Goal: Information Seeking & Learning: Learn about a topic

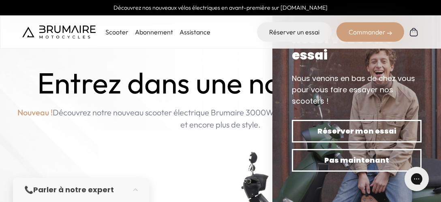
click at [119, 31] on p "Scooter" at bounding box center [116, 32] width 23 height 10
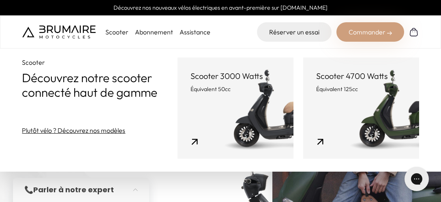
click at [227, 87] on p "Équivalent 50cc" at bounding box center [236, 89] width 90 height 8
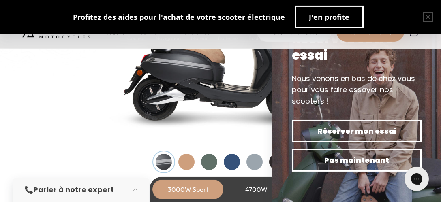
scroll to position [836, 0]
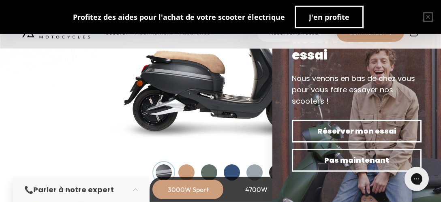
click at [187, 170] on div at bounding box center [186, 173] width 16 height 16
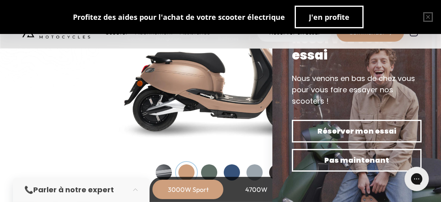
click at [208, 168] on div at bounding box center [209, 173] width 16 height 16
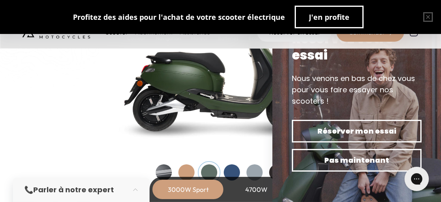
click at [232, 172] on div at bounding box center [232, 173] width 16 height 16
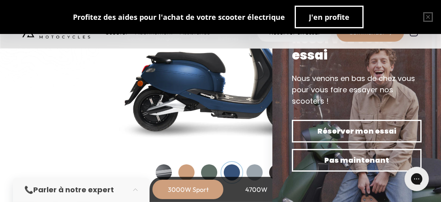
click at [258, 173] on div at bounding box center [255, 173] width 16 height 16
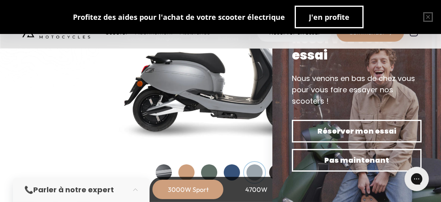
click at [272, 172] on div at bounding box center [277, 173] width 16 height 16
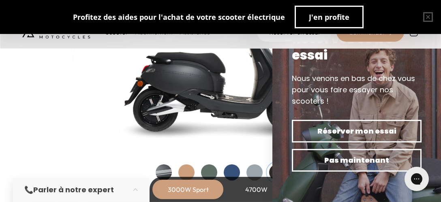
click at [228, 170] on div at bounding box center [232, 173] width 16 height 16
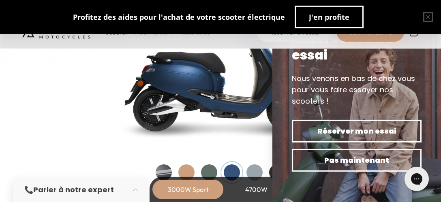
click at [232, 173] on div at bounding box center [232, 173] width 16 height 16
click at [162, 172] on div at bounding box center [164, 173] width 16 height 16
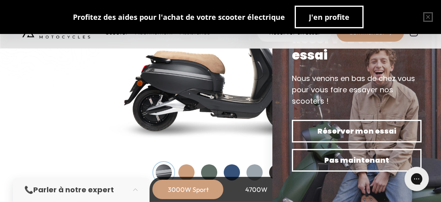
click at [231, 171] on div at bounding box center [232, 173] width 16 height 16
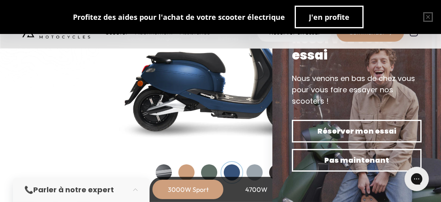
click at [165, 170] on div at bounding box center [164, 173] width 16 height 16
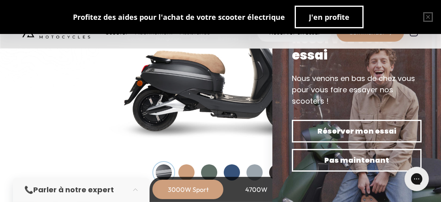
click at [223, 137] on img at bounding box center [220, 65] width 243 height 174
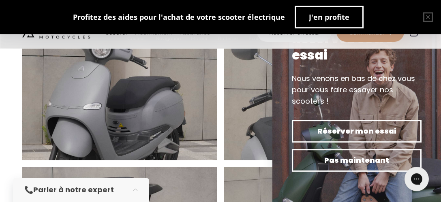
scroll to position [325, 0]
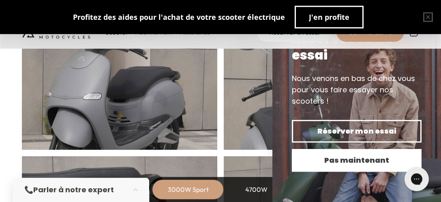
click at [351, 156] on span "Pas maintenant" at bounding box center [356, 160] width 101 height 11
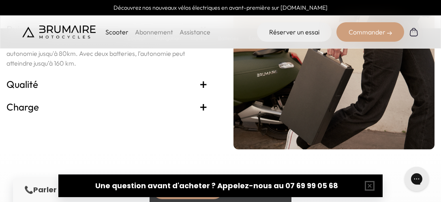
scroll to position [1698, 0]
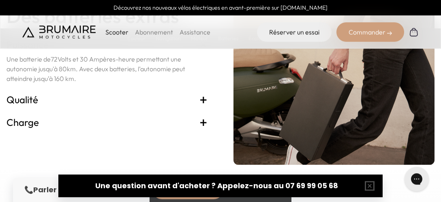
click at [201, 106] on span "+" at bounding box center [203, 99] width 8 height 13
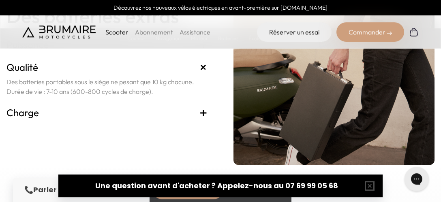
click at [204, 119] on span "+" at bounding box center [203, 112] width 8 height 13
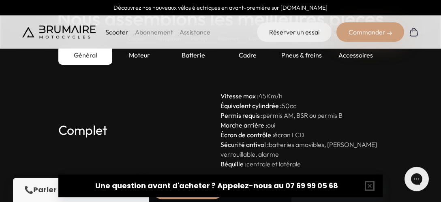
scroll to position [2220, 0]
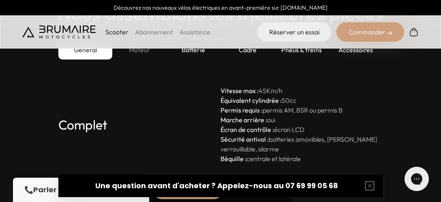
click at [142, 60] on div "Moteur" at bounding box center [139, 49] width 54 height 19
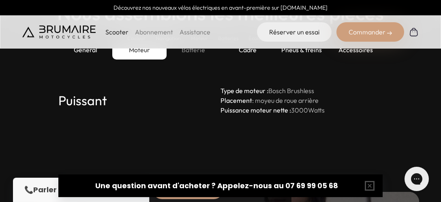
click at [198, 60] on div "Batterie" at bounding box center [194, 49] width 54 height 19
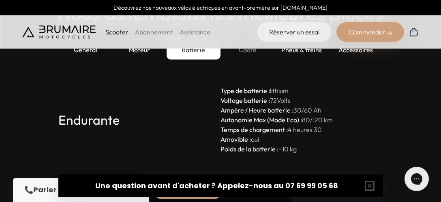
click at [251, 60] on div "Cadre" at bounding box center [248, 49] width 54 height 19
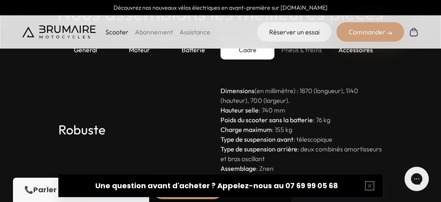
click at [308, 60] on div "Pneus & freins" at bounding box center [301, 49] width 54 height 19
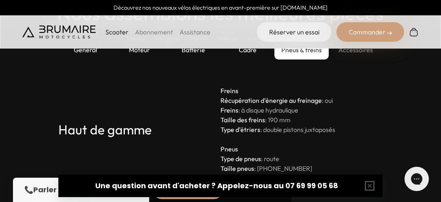
click at [364, 60] on div "Accessoires" at bounding box center [356, 49] width 54 height 19
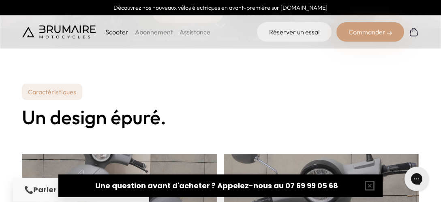
scroll to position [0, 0]
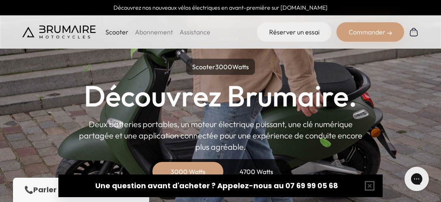
click at [159, 32] on link "Abonnement" at bounding box center [154, 32] width 38 height 8
